Goal: Task Accomplishment & Management: Use online tool/utility

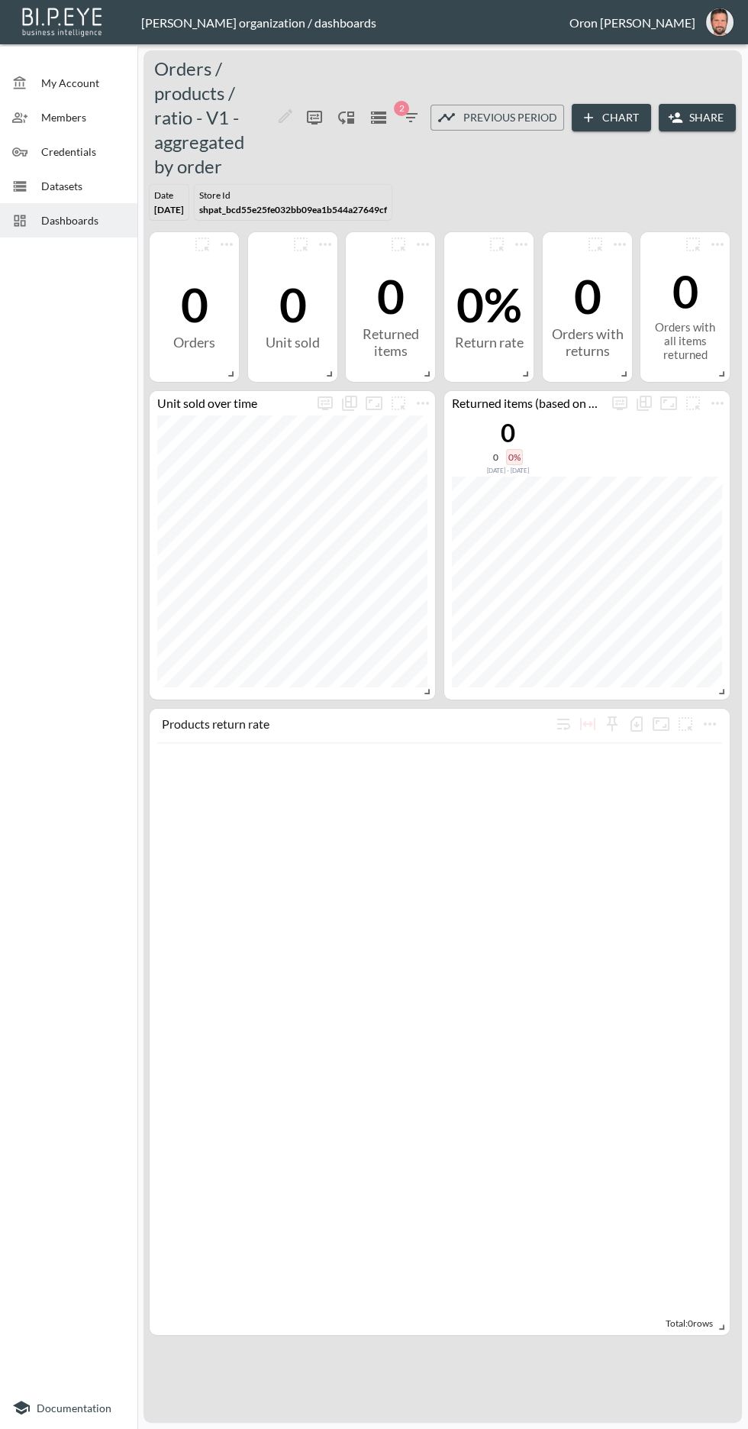
click at [92, 157] on span "Credentials" at bounding box center [83, 152] width 84 height 16
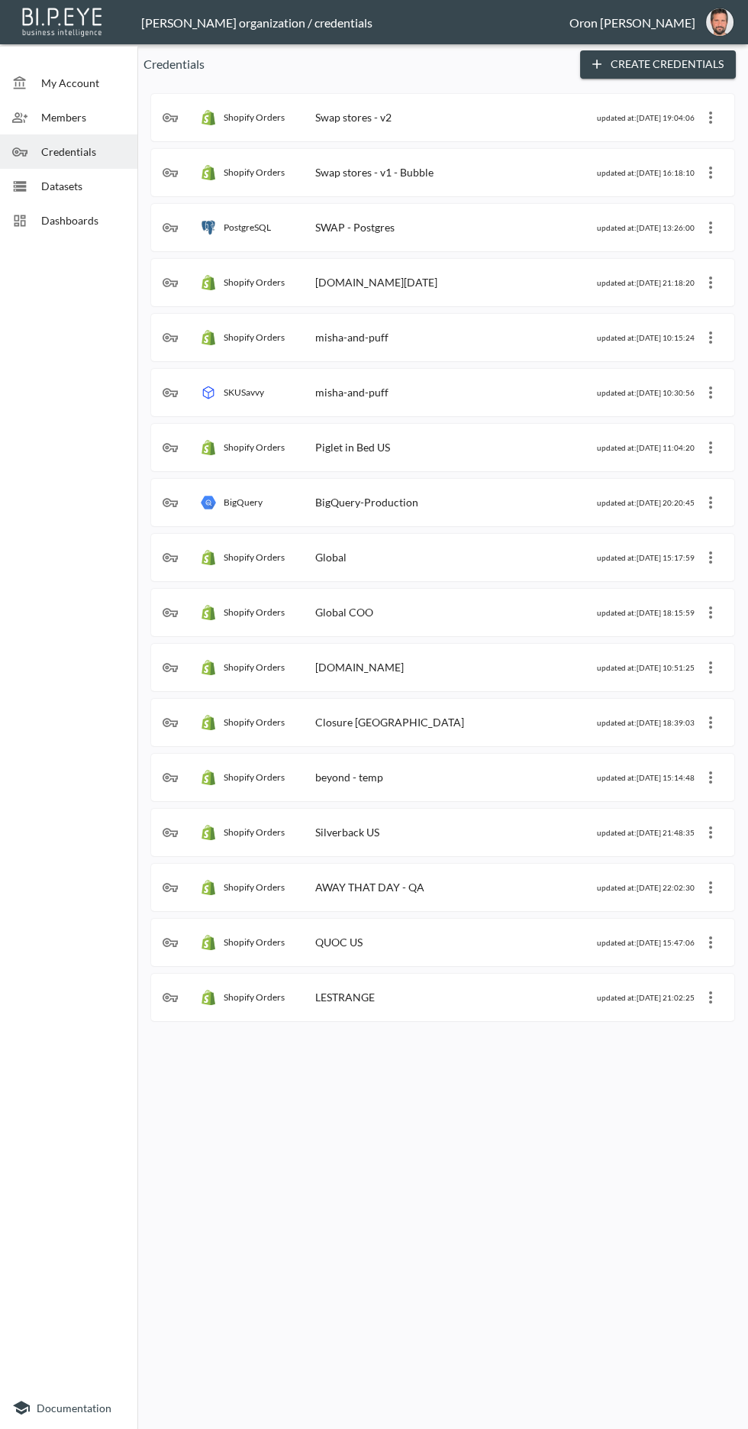
click at [88, 178] on span "Datasets" at bounding box center [83, 186] width 84 height 16
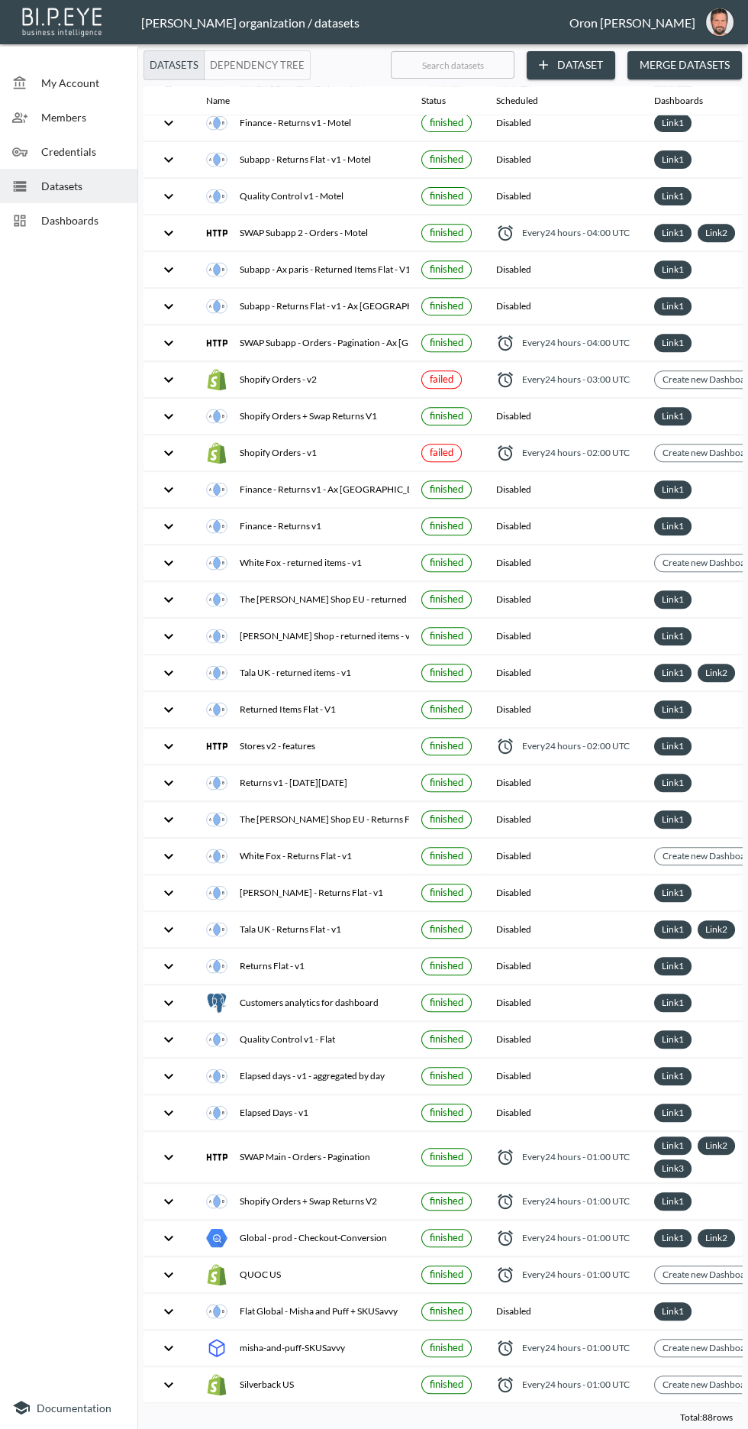
scroll to position [1002, 0]
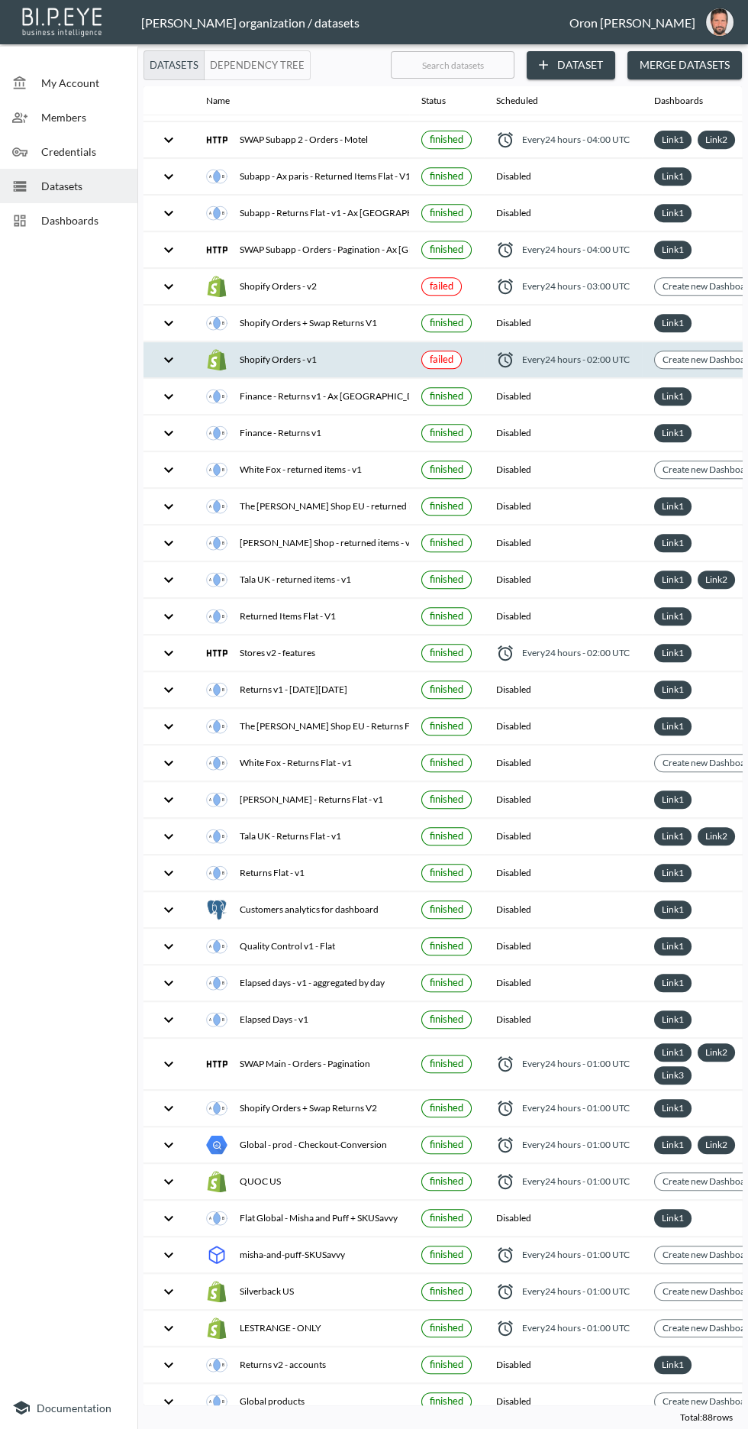
click at [592, 353] on span "Every 24 hours - 02:00 UTC" at bounding box center [576, 359] width 108 height 13
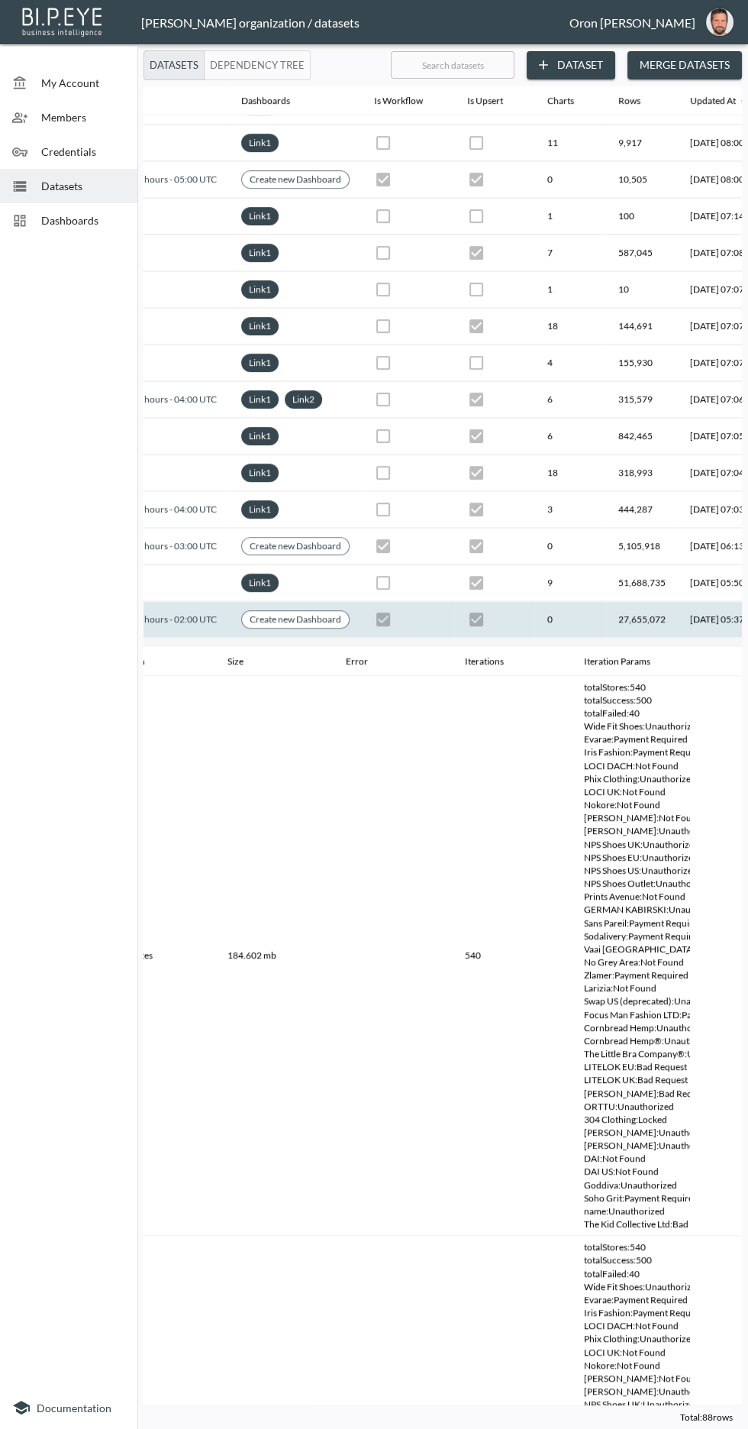
scroll to position [806, 415]
click at [661, 607] on th "27,655,072" at bounding box center [641, 620] width 72 height 36
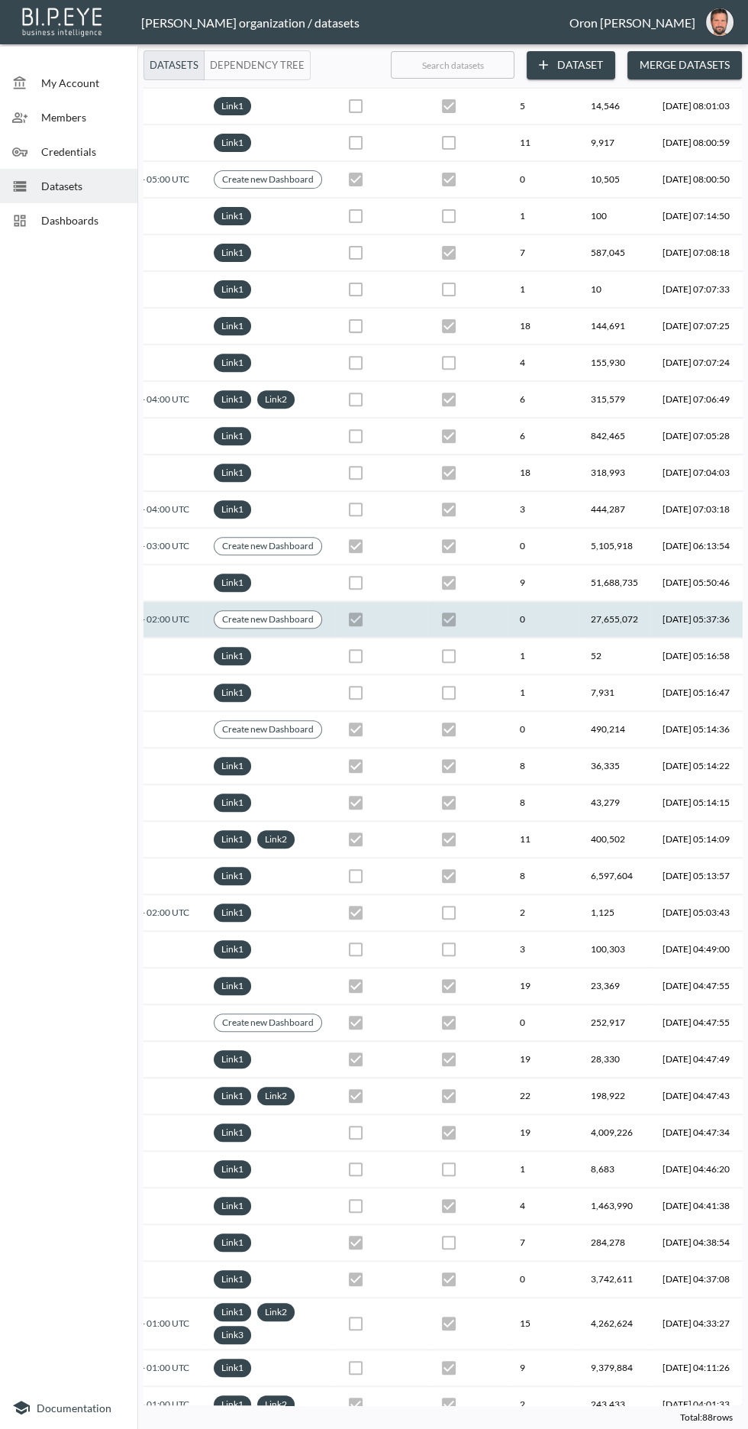
scroll to position [806, 516]
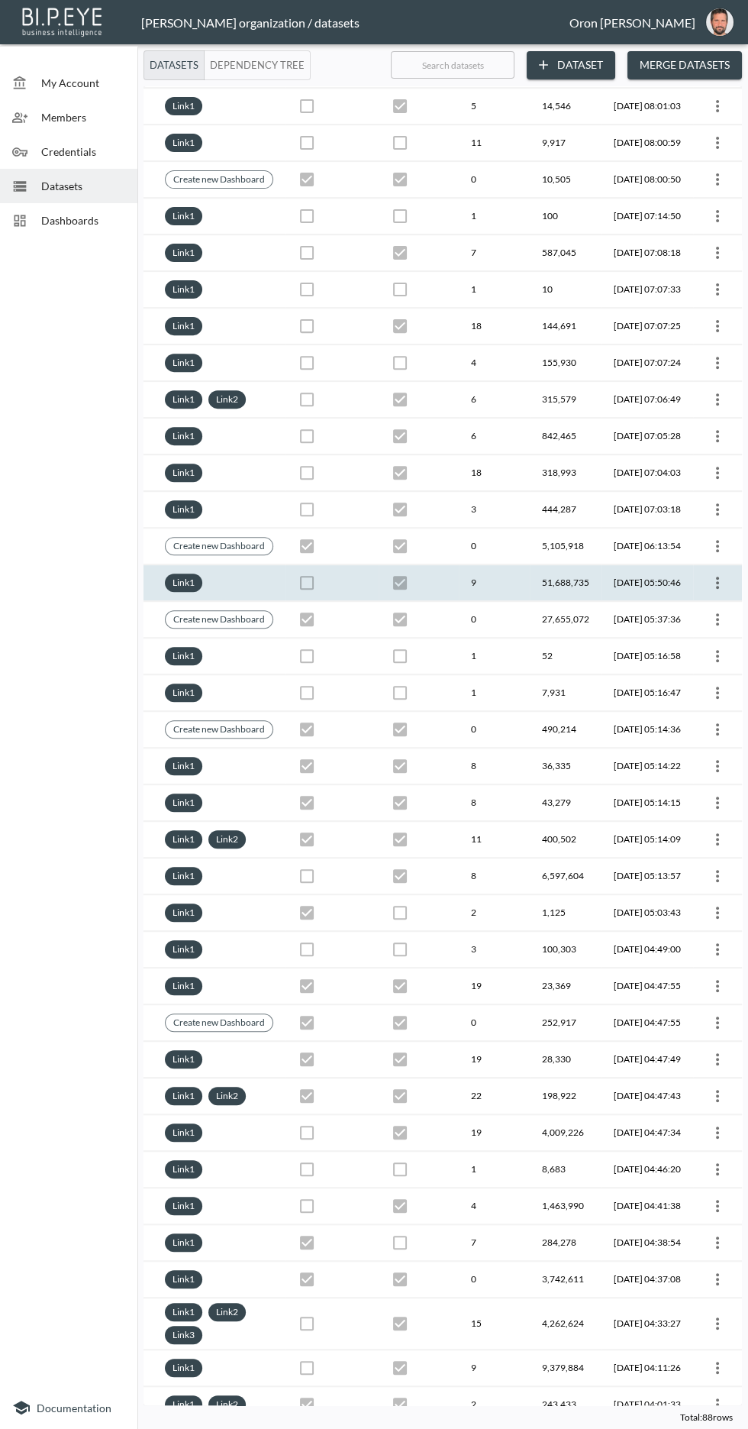
click at [718, 576] on icon "more" at bounding box center [718, 582] width 18 height 18
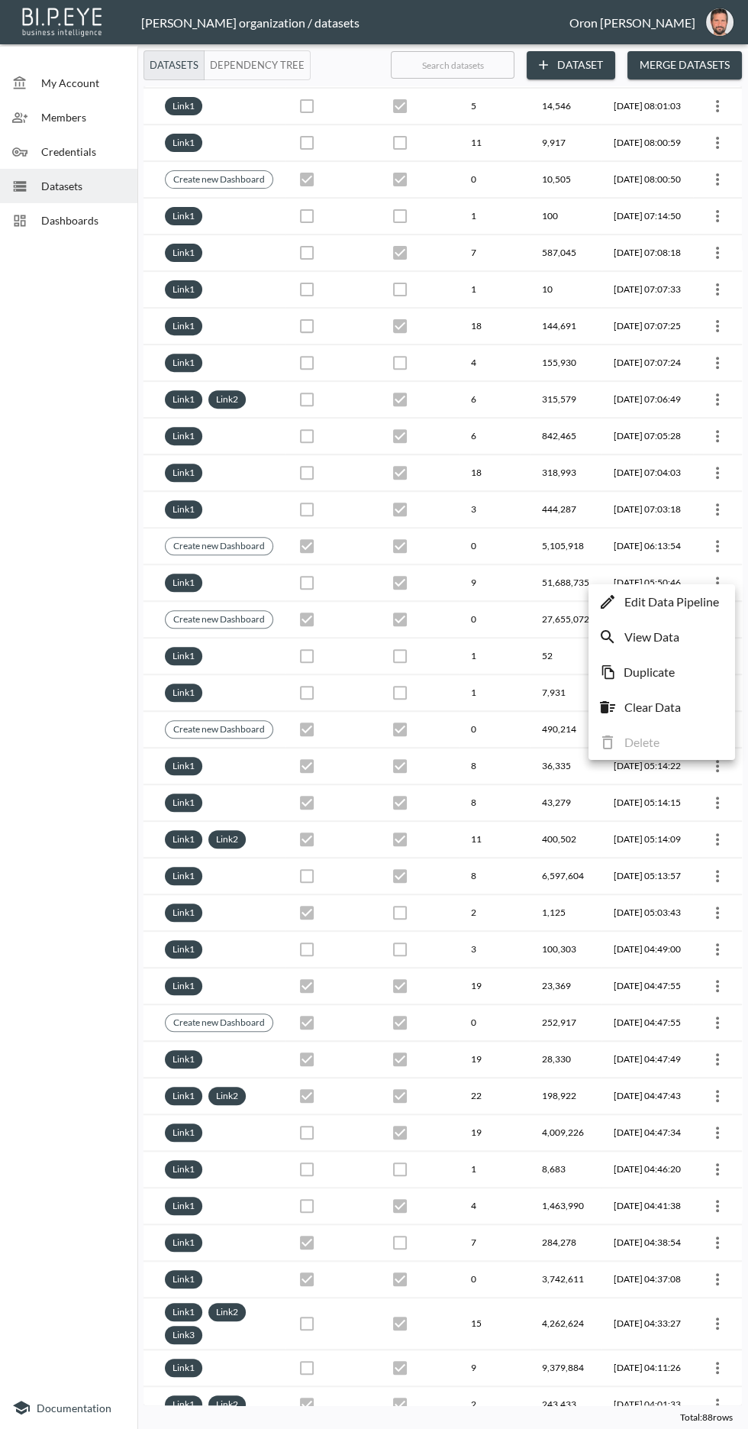
click at [687, 604] on p "Edit Data Pipeline" at bounding box center [672, 602] width 95 height 18
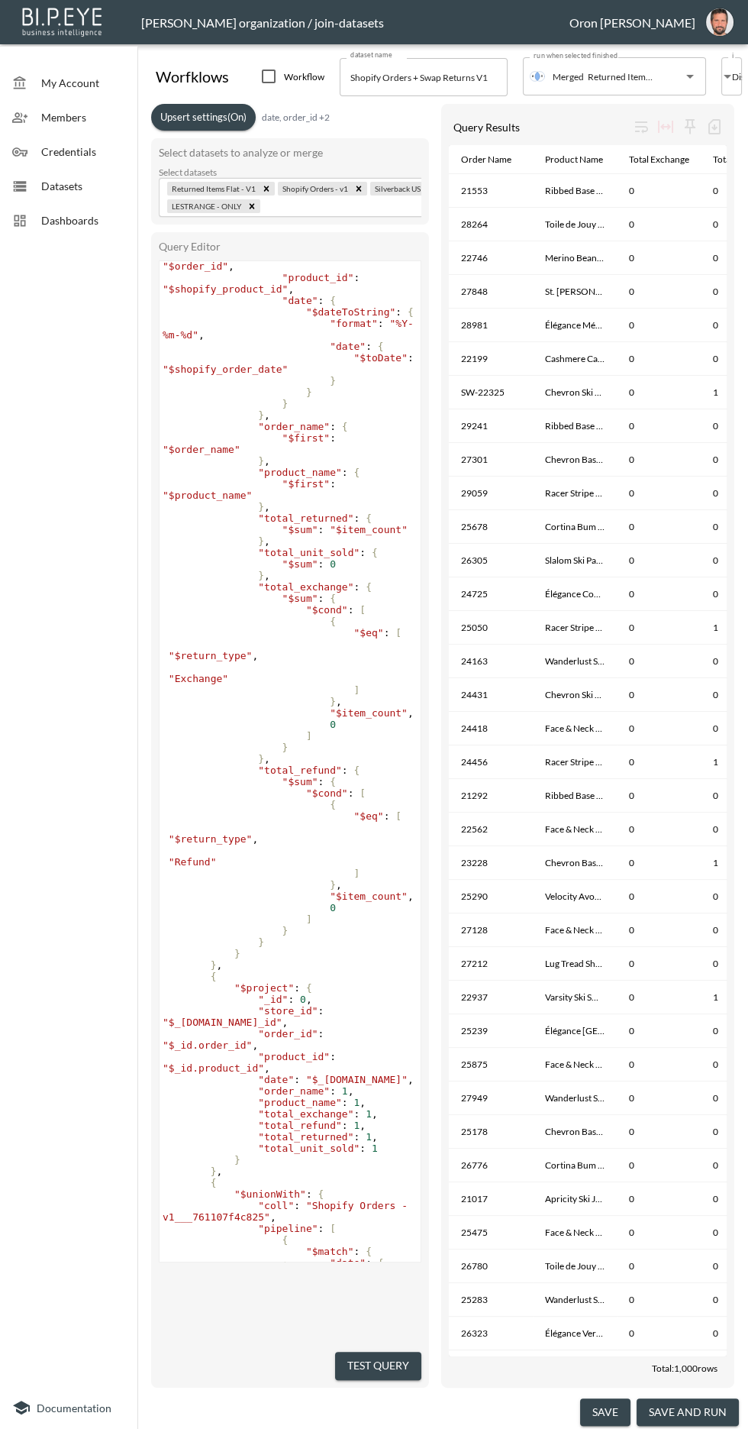
scroll to position [341, 0]
